Goal: Task Accomplishment & Management: Manage account settings

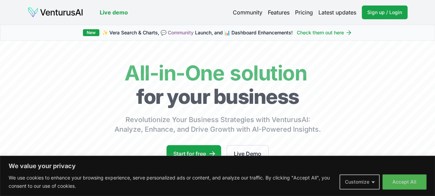
click at [374, 182] on button "Customize" at bounding box center [360, 182] width 40 height 15
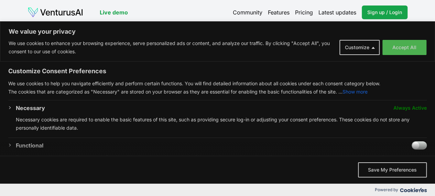
click at [417, 106] on span "Always Active" at bounding box center [410, 108] width 33 height 8
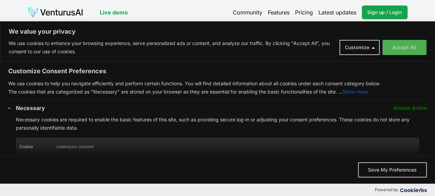
click at [417, 106] on span "Always Active" at bounding box center [410, 108] width 33 height 8
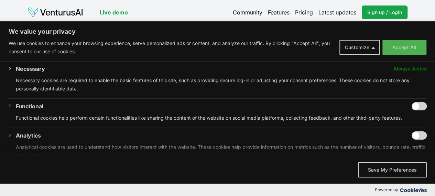
scroll to position [41, 0]
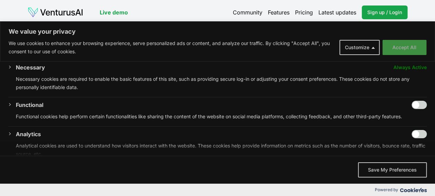
click at [404, 42] on button "Accept All" at bounding box center [405, 47] width 44 height 15
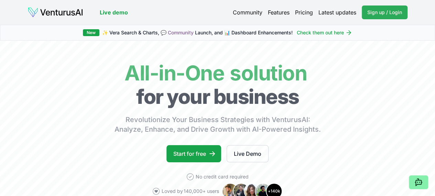
click at [380, 9] on span "Sign up / Login" at bounding box center [385, 12] width 35 height 7
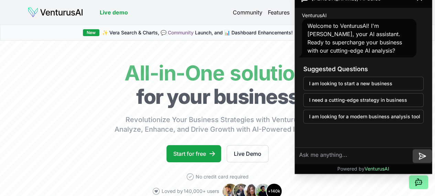
click at [421, 157] on icon at bounding box center [423, 156] width 7 height 6
click at [282, 23] on div "Live demo Community Features Pricing Latest updates Sign up / Login Login Live …" at bounding box center [217, 12] width 435 height 25
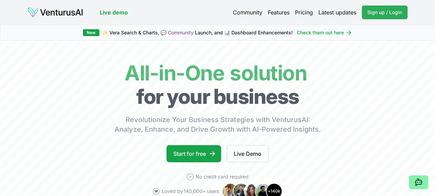
click at [379, 12] on span "Sign up / Login" at bounding box center [385, 12] width 35 height 7
